Goal: Check status

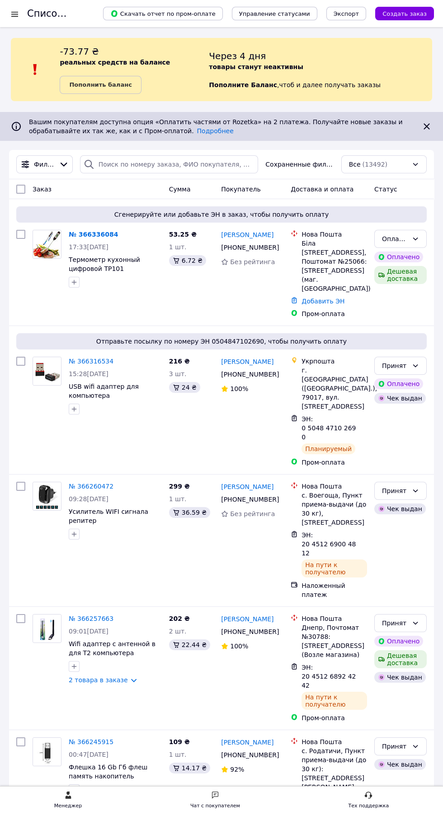
click at [94, 234] on link "№ 366336084" at bounding box center [93, 234] width 49 height 7
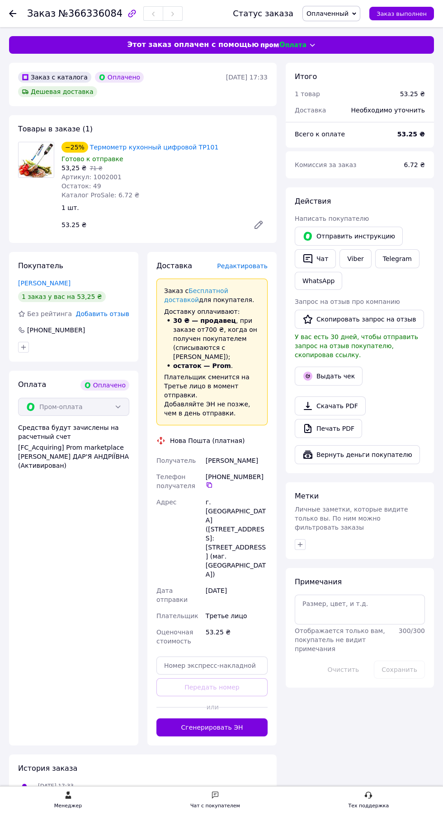
click at [341, 10] on span "Оплаченный" at bounding box center [327, 13] width 42 height 7
click at [332, 28] on li "Принят" at bounding box center [331, 32] width 57 height 14
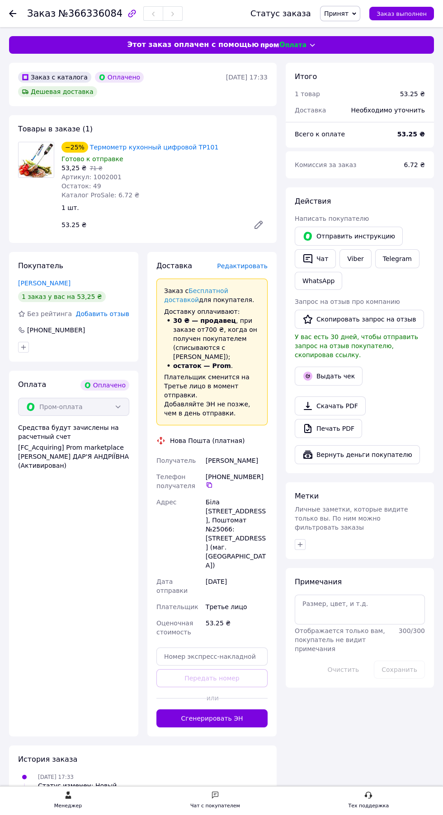
click at [209, 481] on icon at bounding box center [209, 484] width 7 height 7
click at [356, 258] on link "Viber" at bounding box center [355, 258] width 32 height 19
click at [14, 13] on use at bounding box center [12, 13] width 7 height 7
